Goal: Task Accomplishment & Management: Use online tool/utility

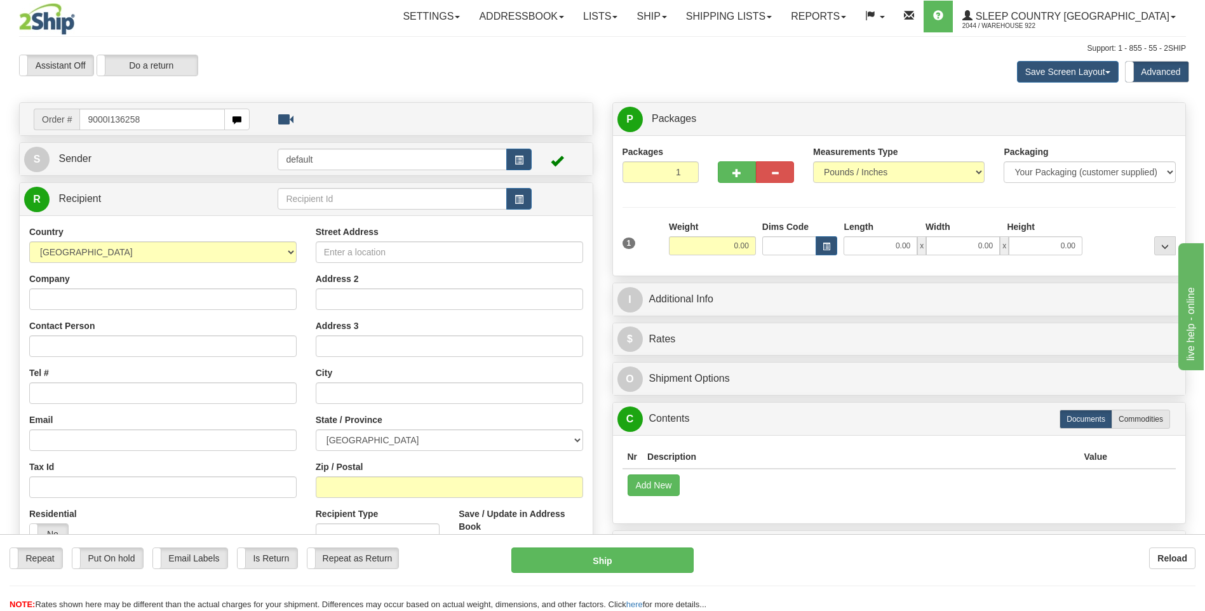
type input "9000I136258"
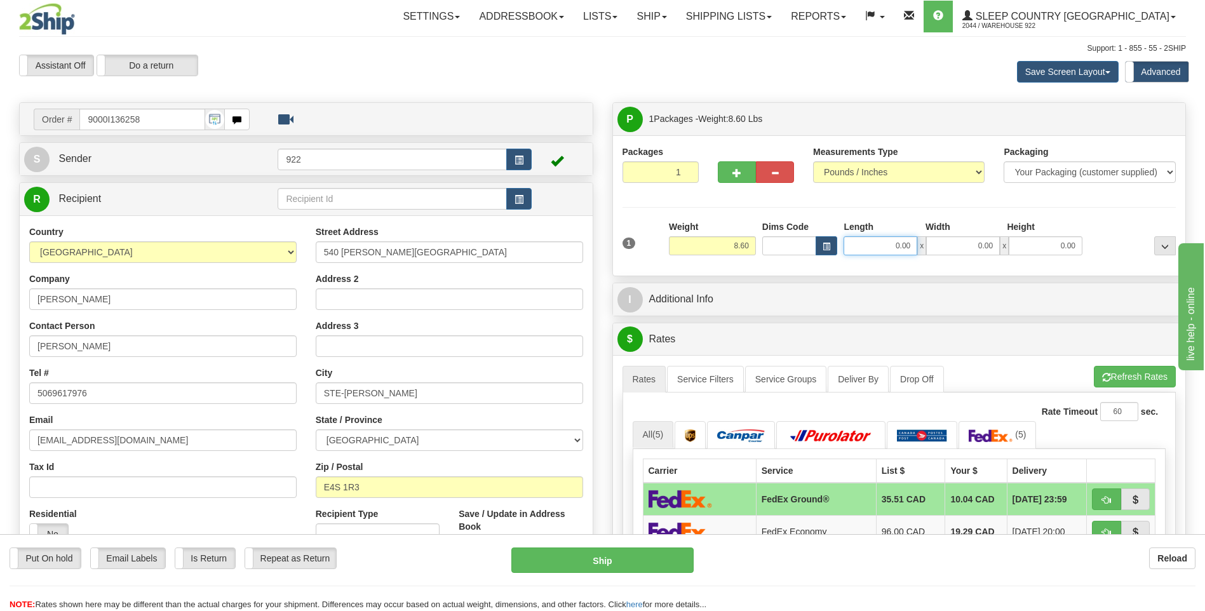
click at [884, 241] on input "0.00" at bounding box center [881, 245] width 74 height 19
type input "12.00"
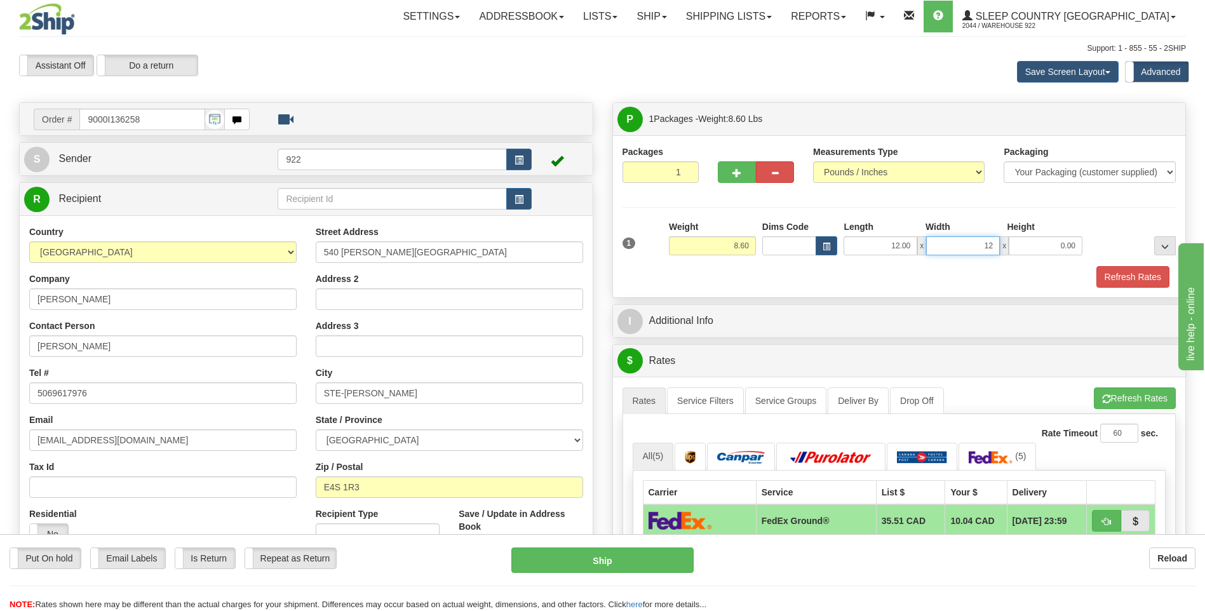
type input "12.00"
type input "6.00"
click at [1142, 276] on button "Refresh Rates" at bounding box center [1133, 277] width 73 height 22
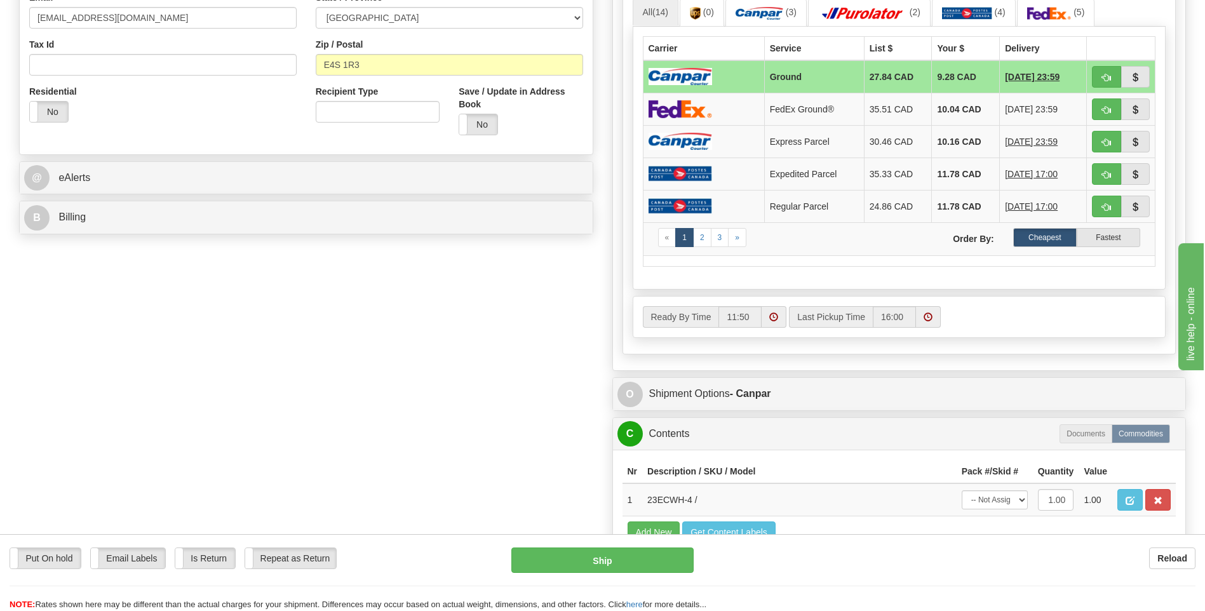
scroll to position [508, 0]
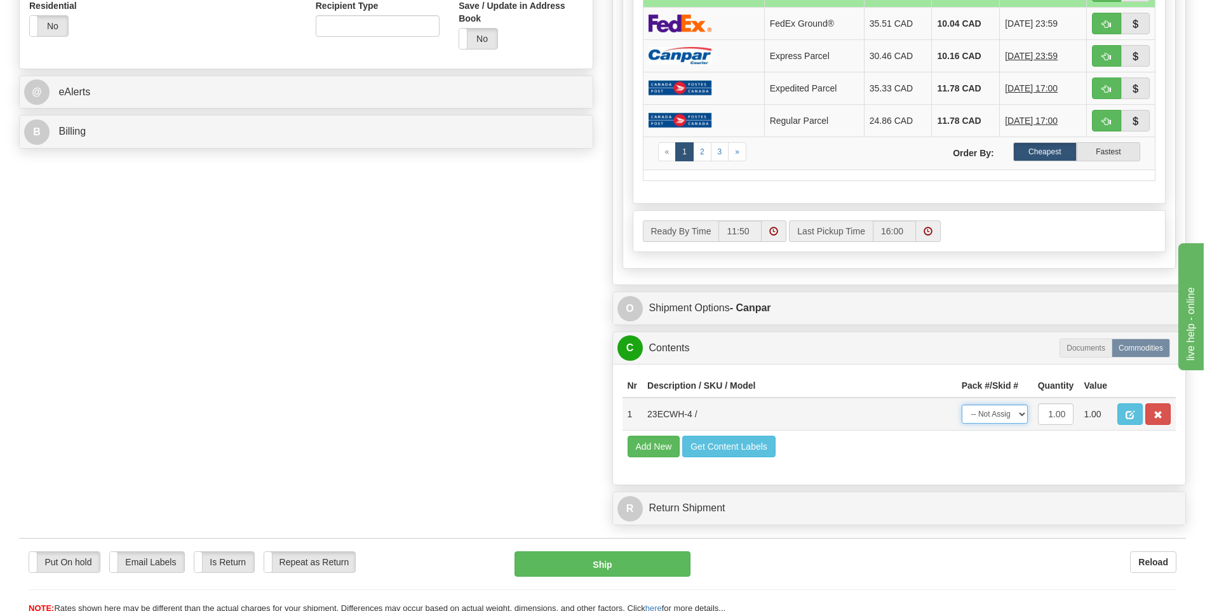
click at [1017, 416] on select "-- Not Assigned -- Package 1" at bounding box center [995, 414] width 66 height 19
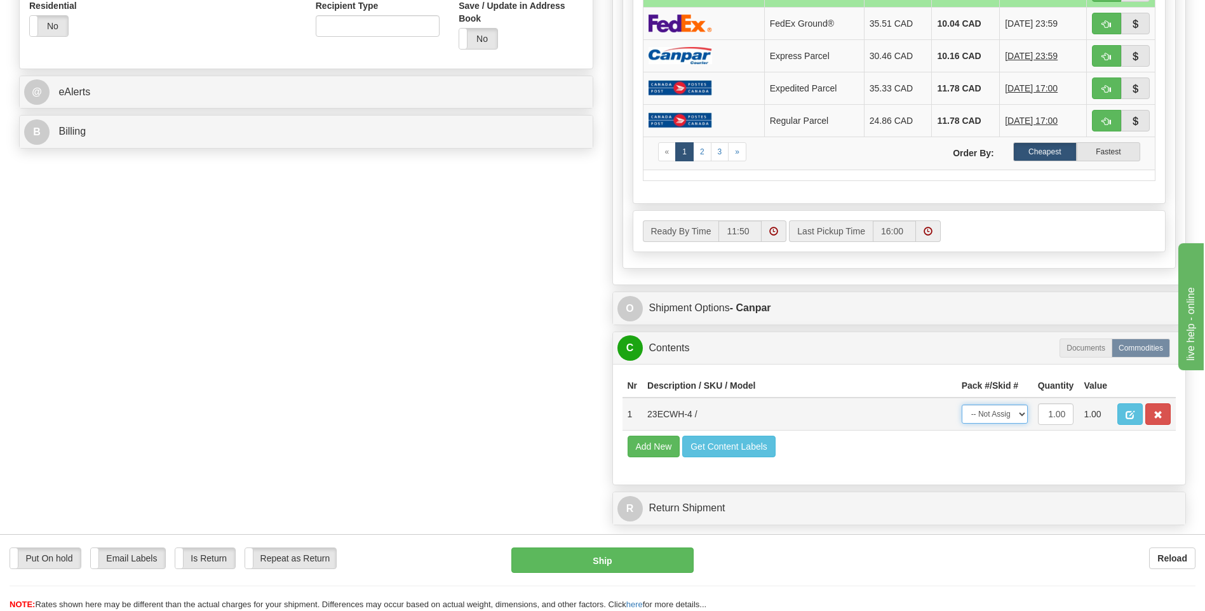
select select "0"
click at [962, 405] on select "-- Not Assigned -- Package 1" at bounding box center [995, 414] width 66 height 19
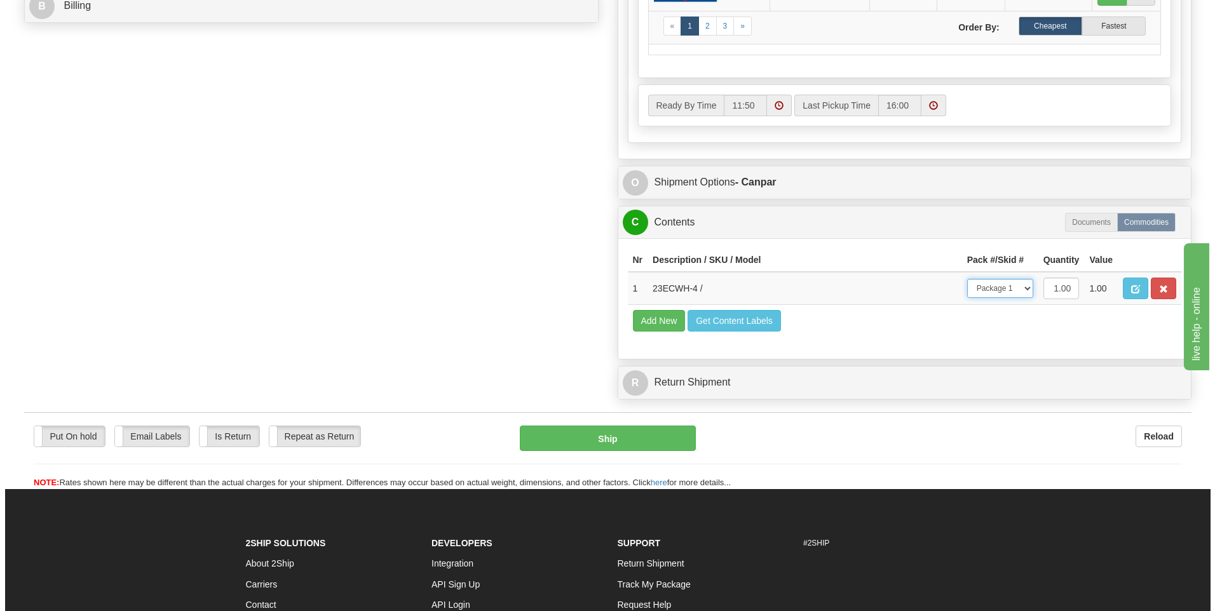
scroll to position [635, 0]
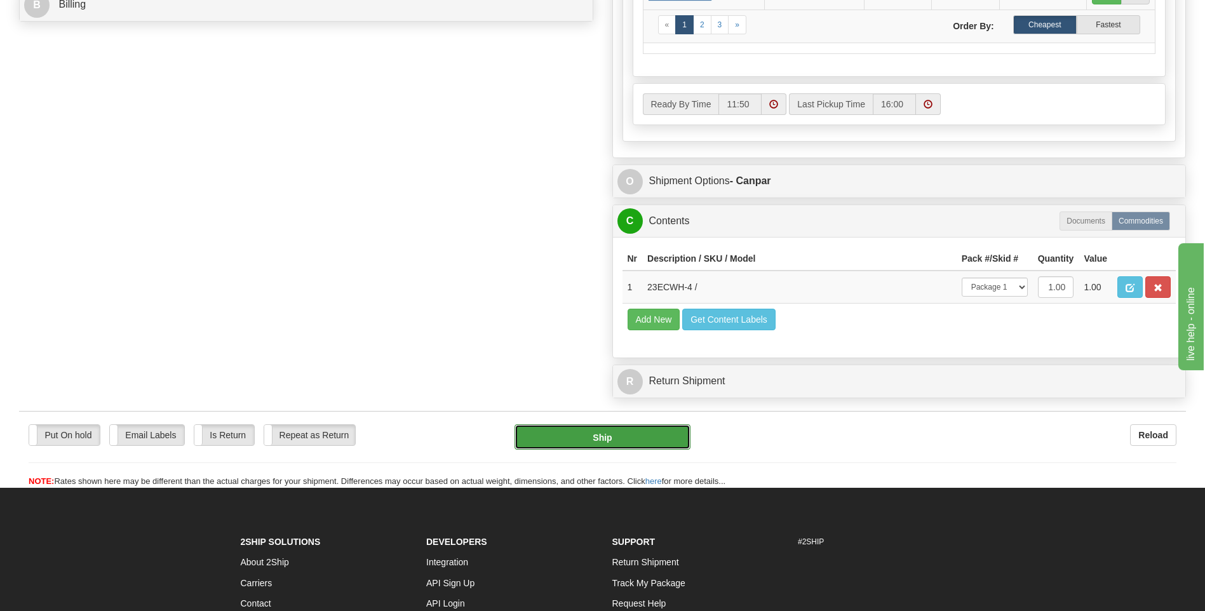
click at [626, 436] on button "Ship" at bounding box center [602, 436] width 175 height 25
type input "1"
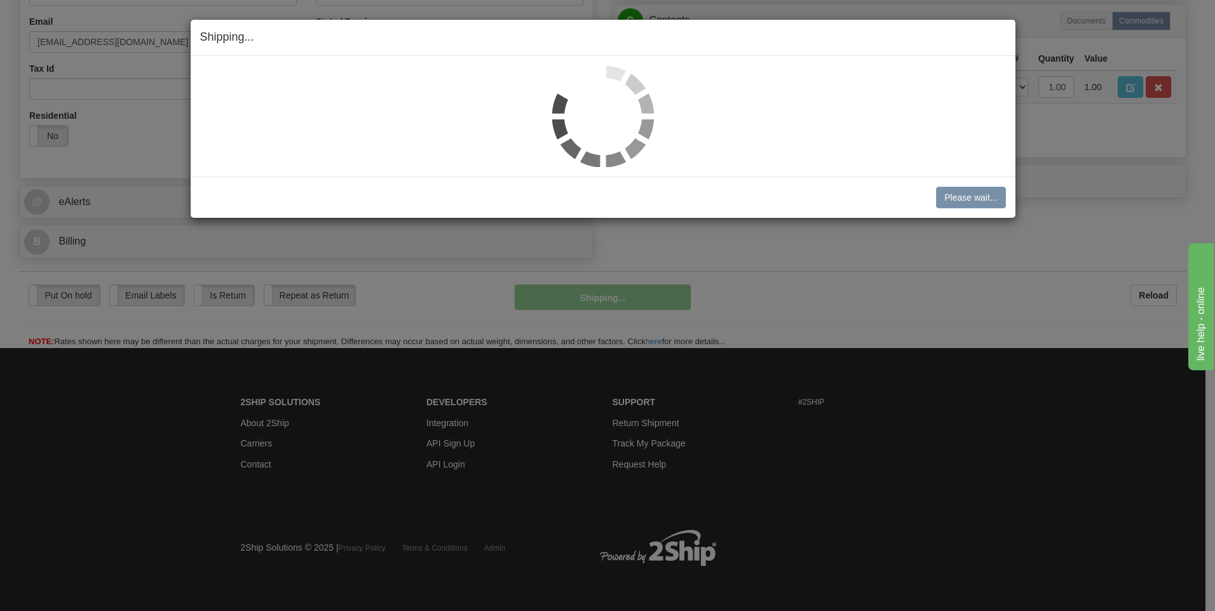
scroll to position [399, 0]
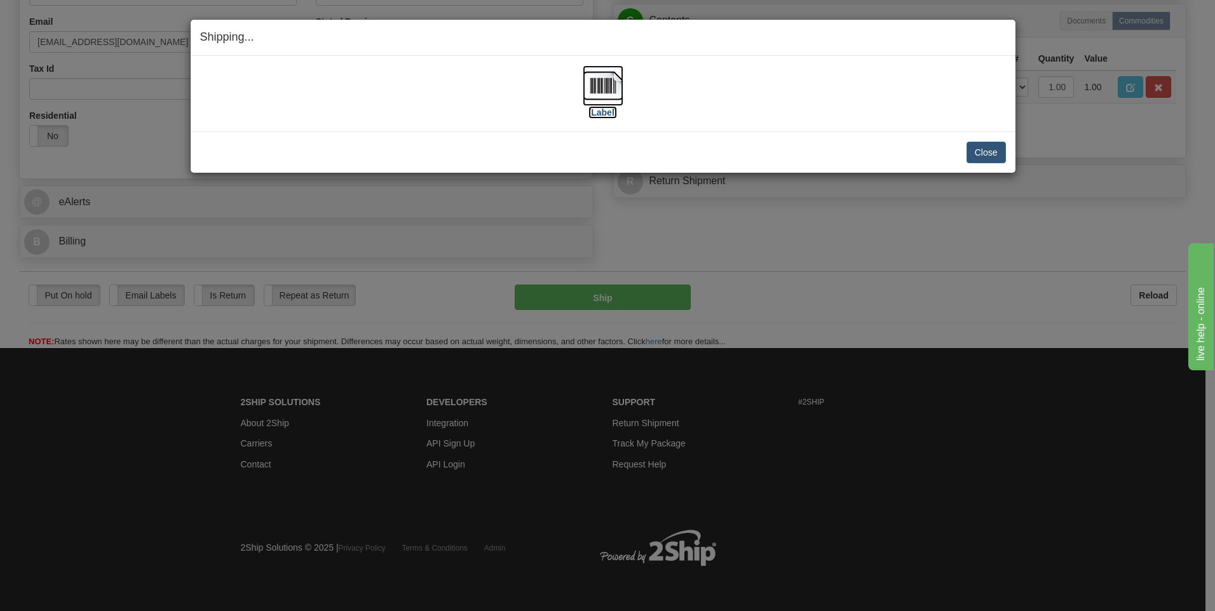
click at [592, 87] on img at bounding box center [603, 85] width 41 height 41
